Goal: Information Seeking & Learning: Check status

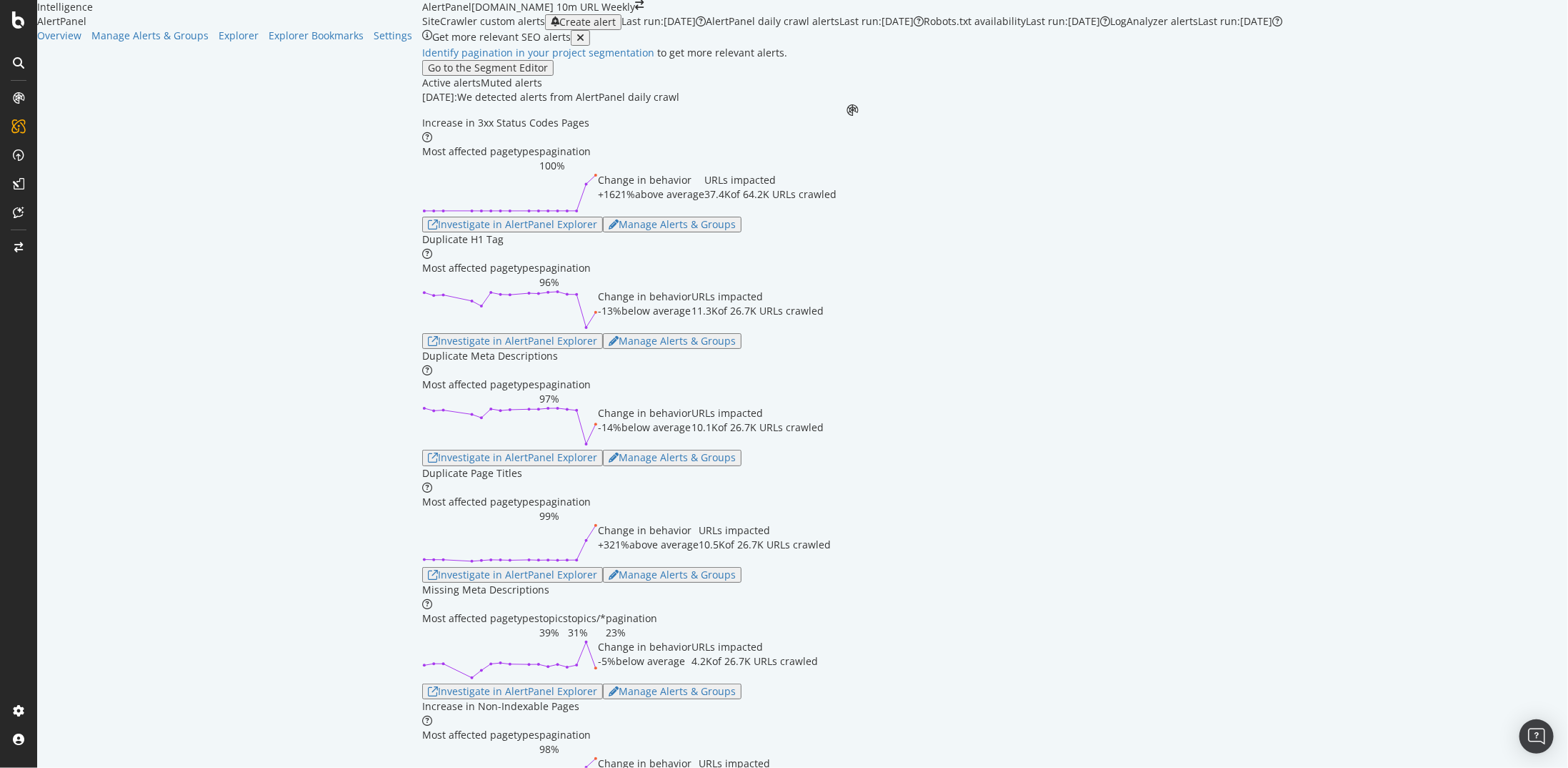
scroll to position [429, 0]
click at [428, 569] on div "Investigate in AlertPanel Explorer" at bounding box center [513, 575] width 169 height 11
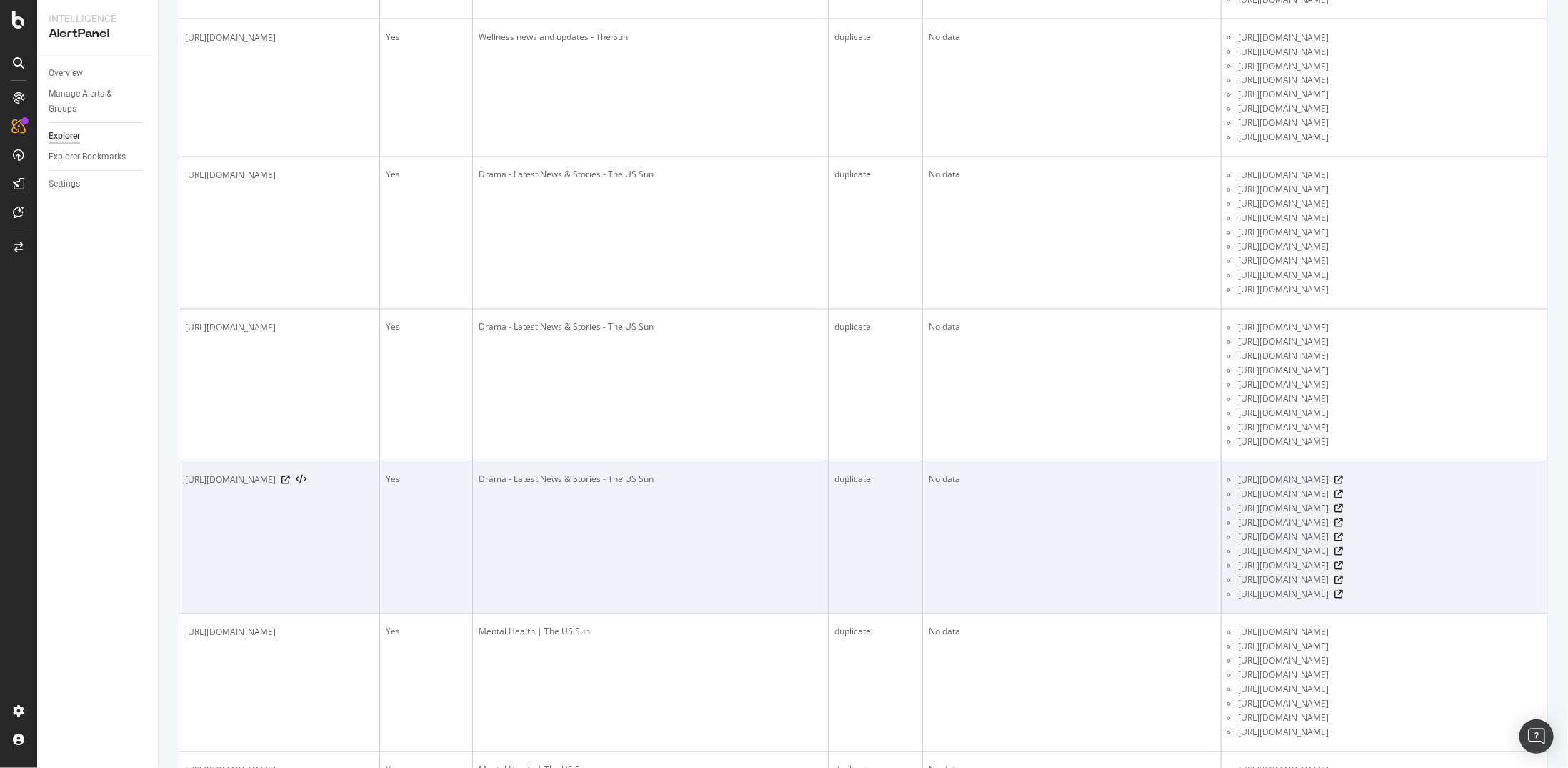
scroll to position [5686, 0]
